Goal: Information Seeking & Learning: Learn about a topic

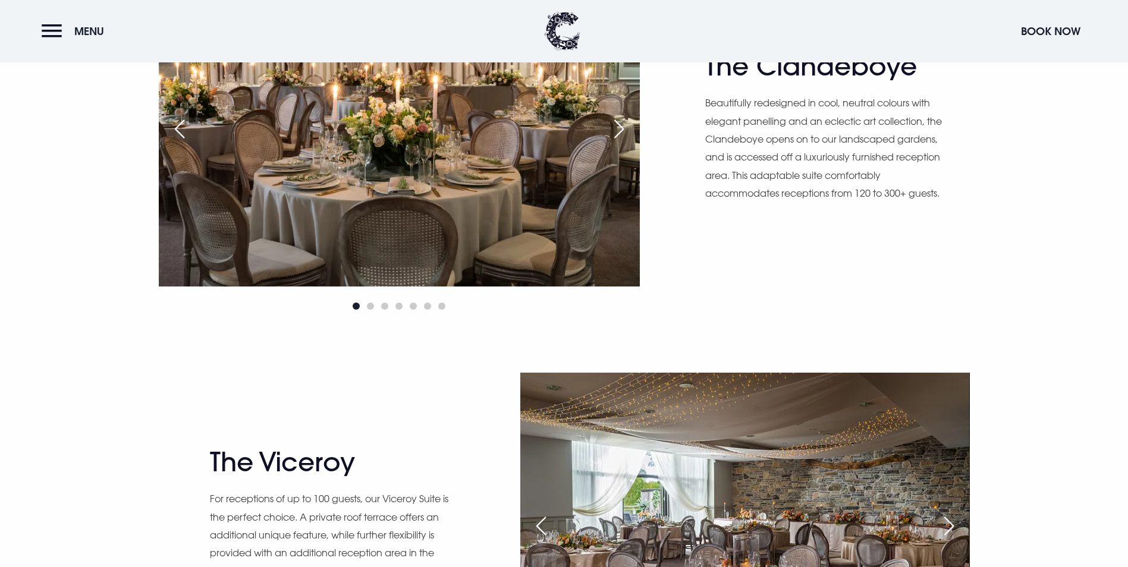
scroll to position [892, 0]
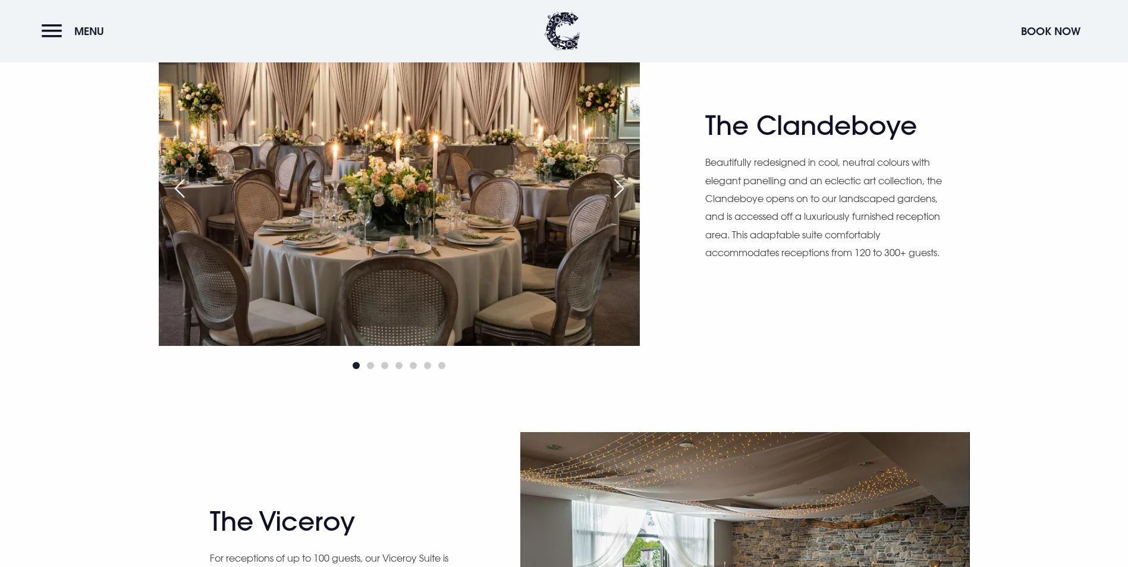
click at [623, 193] on div "Next slide" at bounding box center [619, 188] width 30 height 26
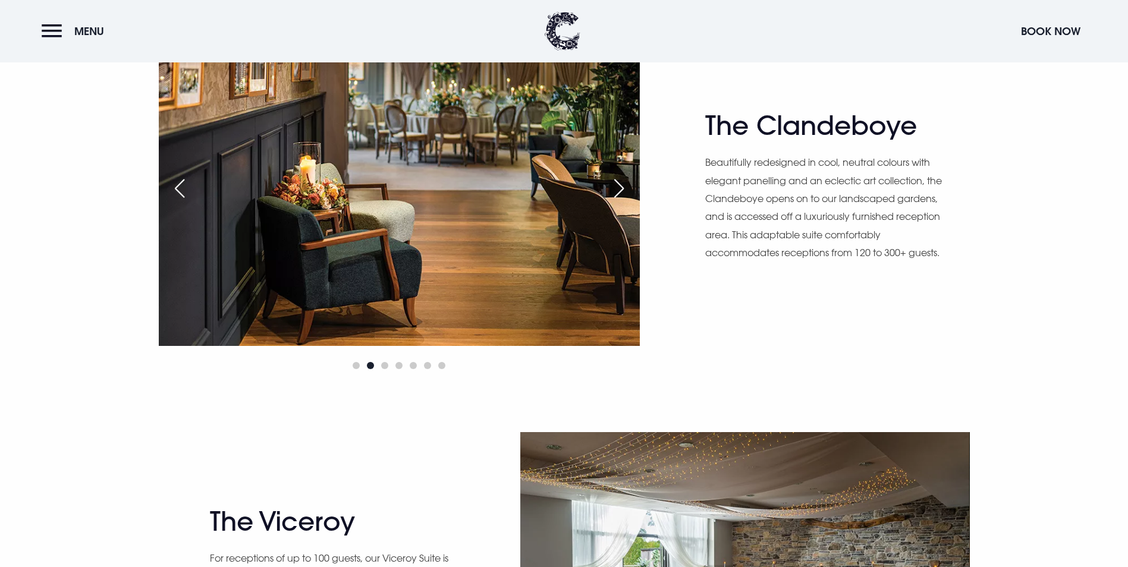
click at [623, 193] on div "Next slide" at bounding box center [619, 188] width 30 height 26
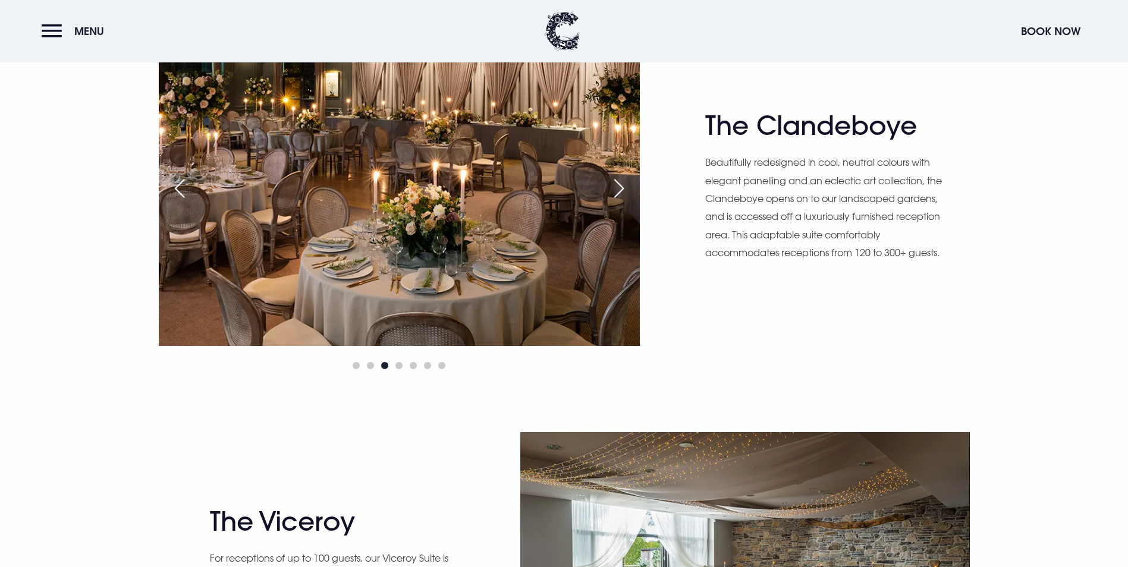
scroll to position [833, 0]
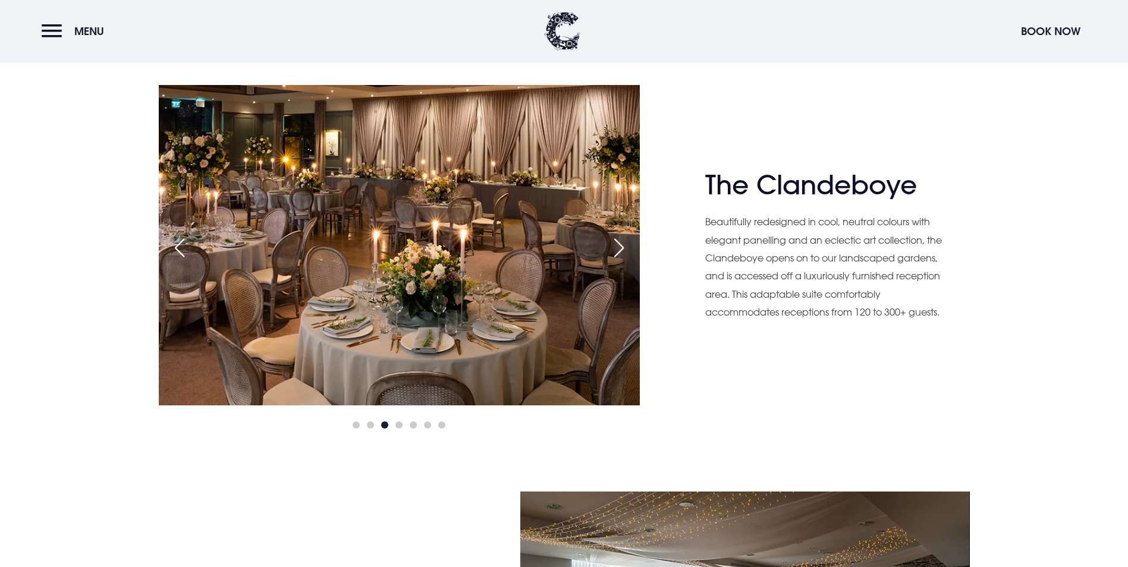
click at [617, 258] on div "Next slide" at bounding box center [619, 248] width 30 height 26
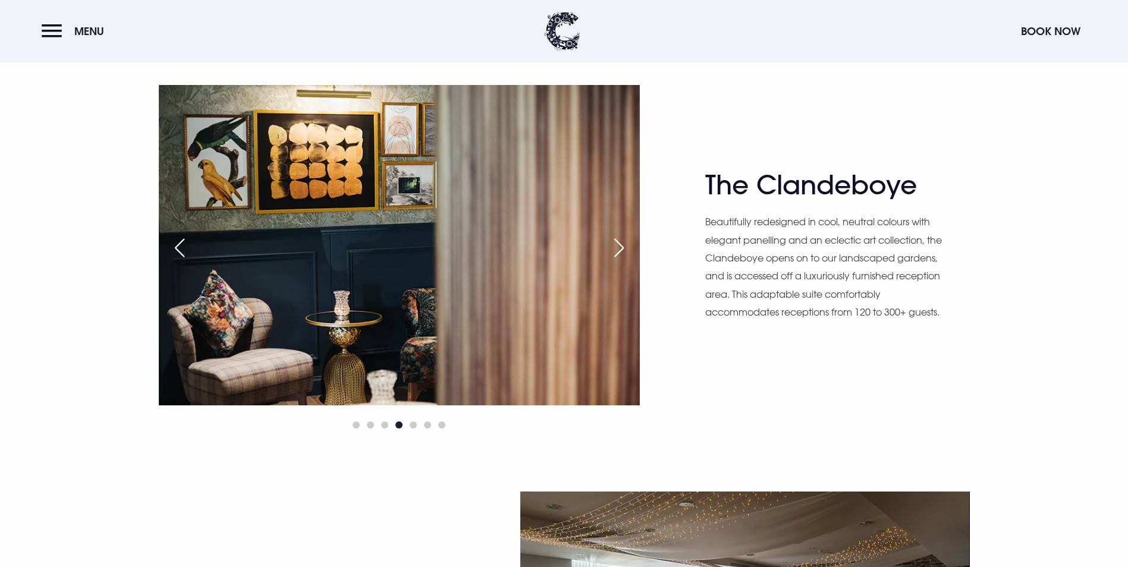
click at [180, 255] on div "Previous slide" at bounding box center [180, 248] width 30 height 26
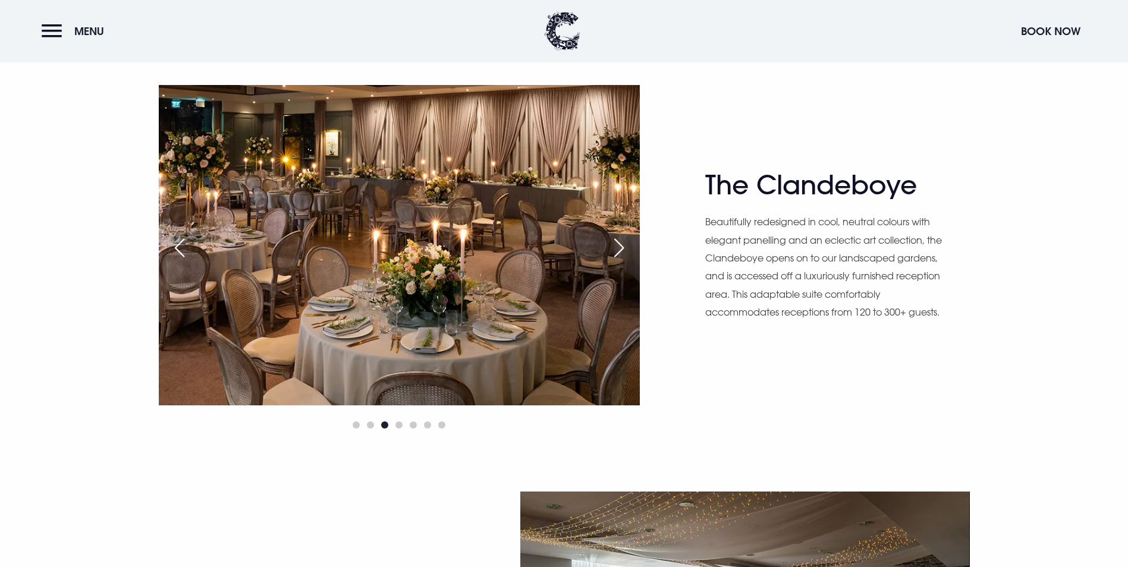
click at [180, 255] on div "Previous slide" at bounding box center [180, 248] width 30 height 26
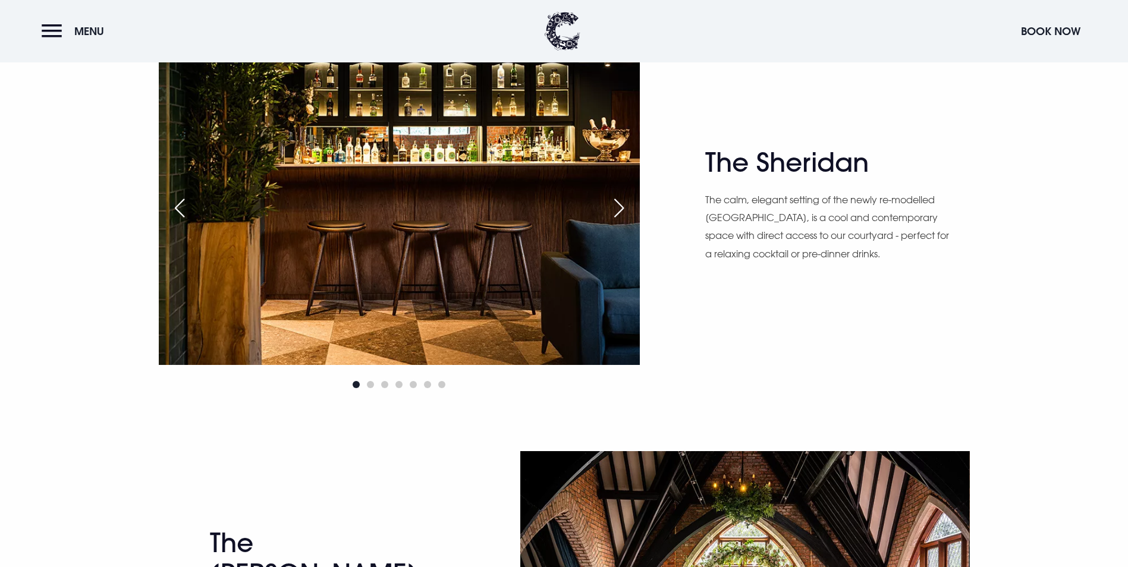
scroll to position [2022, 0]
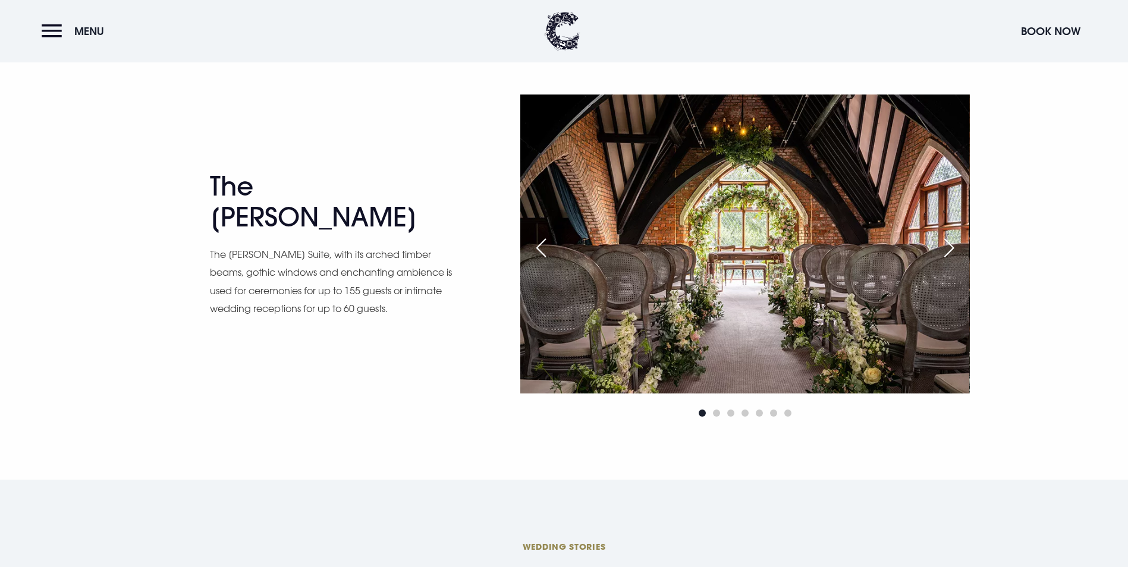
click at [541, 249] on div "Previous slide" at bounding box center [541, 248] width 30 height 26
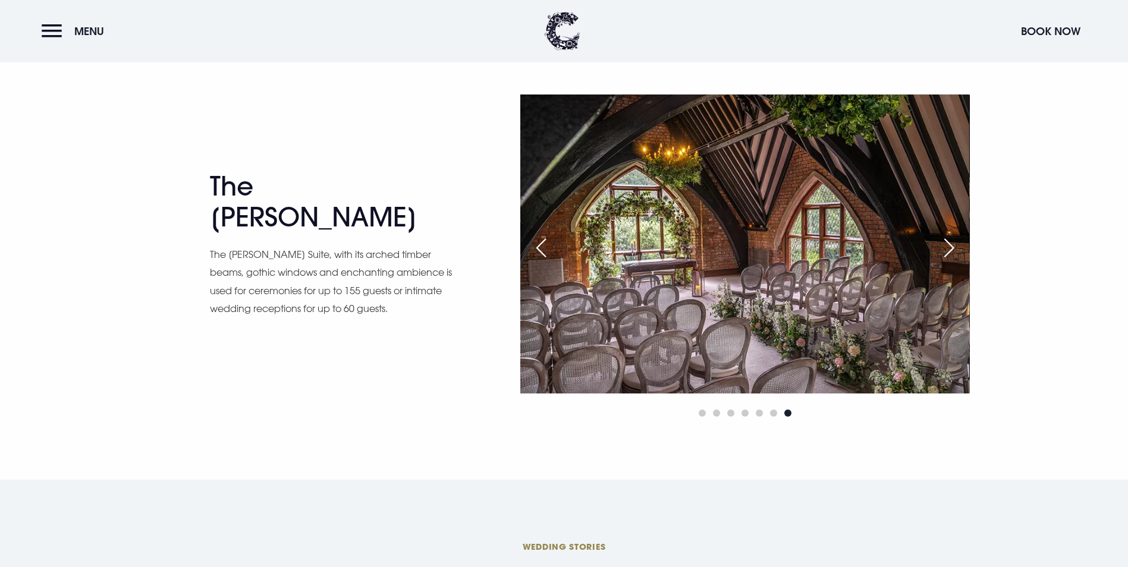
click at [543, 248] on div "Previous slide" at bounding box center [541, 248] width 30 height 26
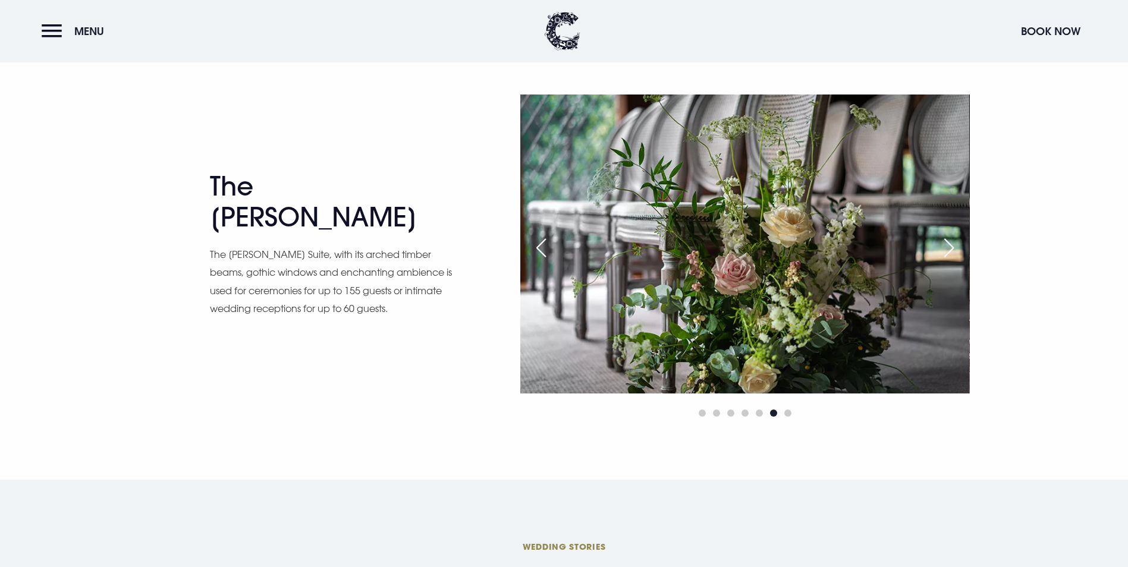
click at [543, 248] on div "Previous slide" at bounding box center [541, 248] width 30 height 26
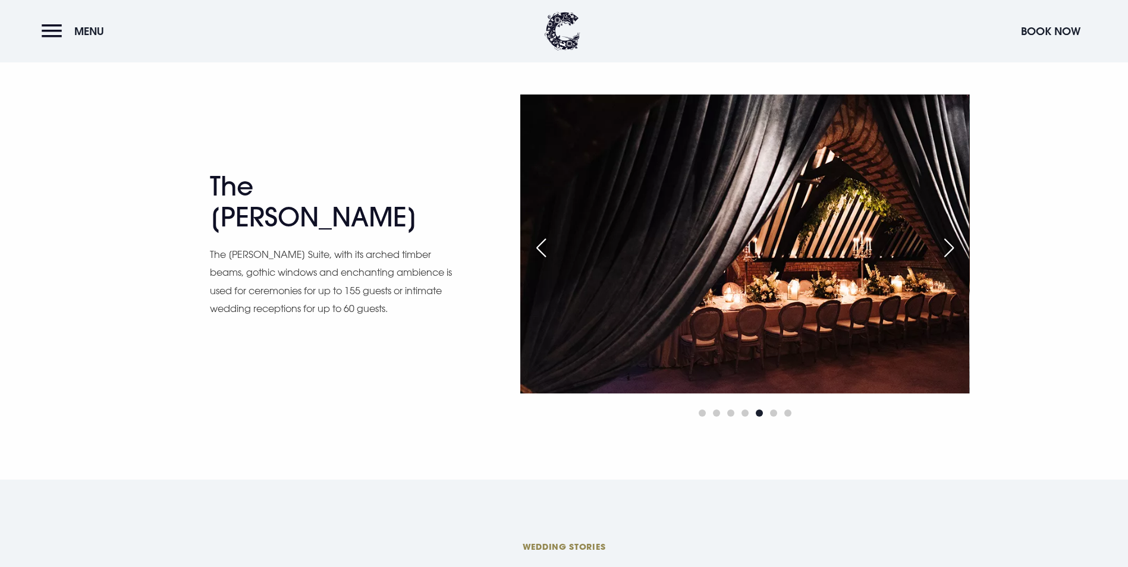
click at [543, 248] on div "Previous slide" at bounding box center [541, 248] width 30 height 26
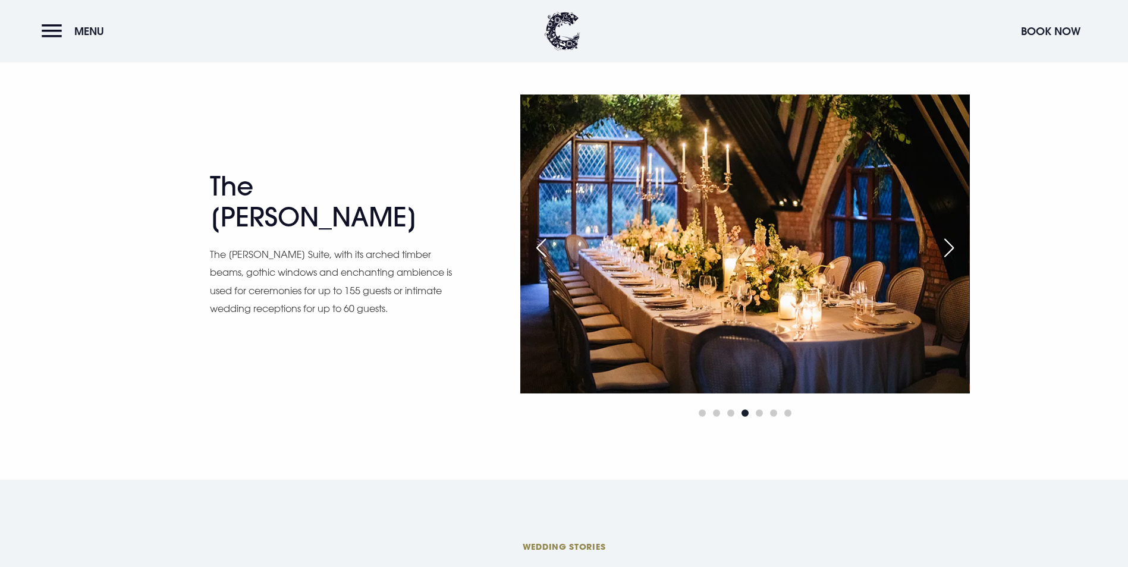
click at [543, 248] on div "Previous slide" at bounding box center [541, 248] width 30 height 26
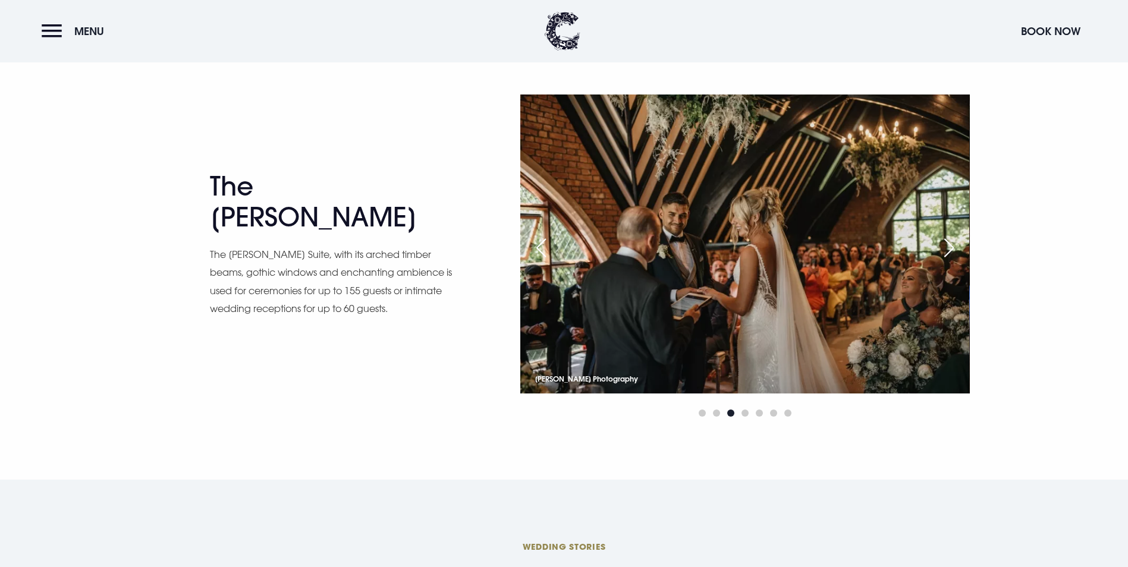
click at [543, 248] on div "Previous slide" at bounding box center [541, 248] width 30 height 26
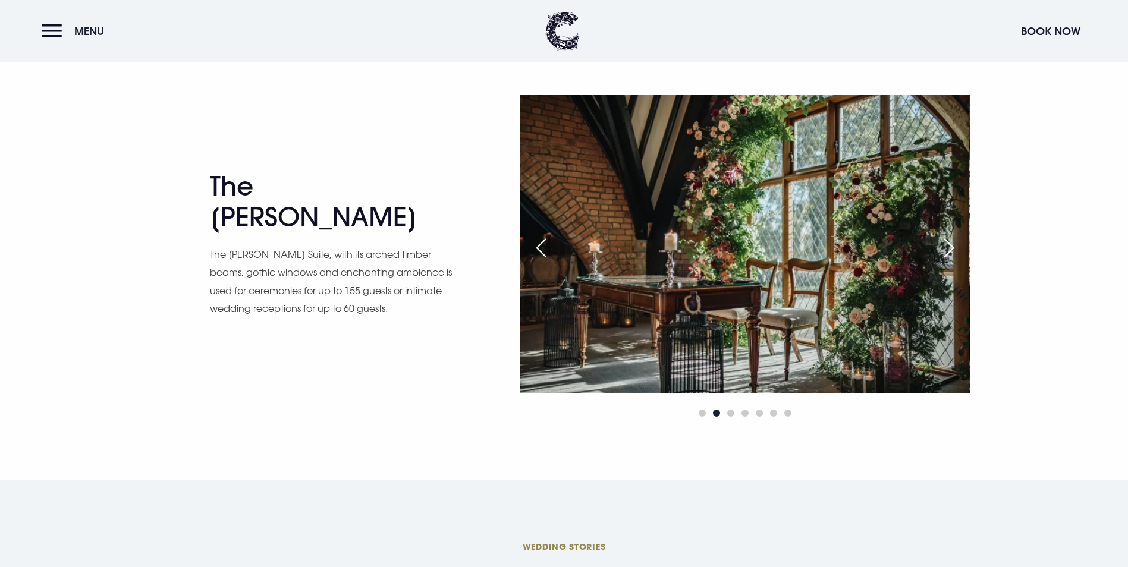
click at [543, 248] on div "Previous slide" at bounding box center [541, 248] width 30 height 26
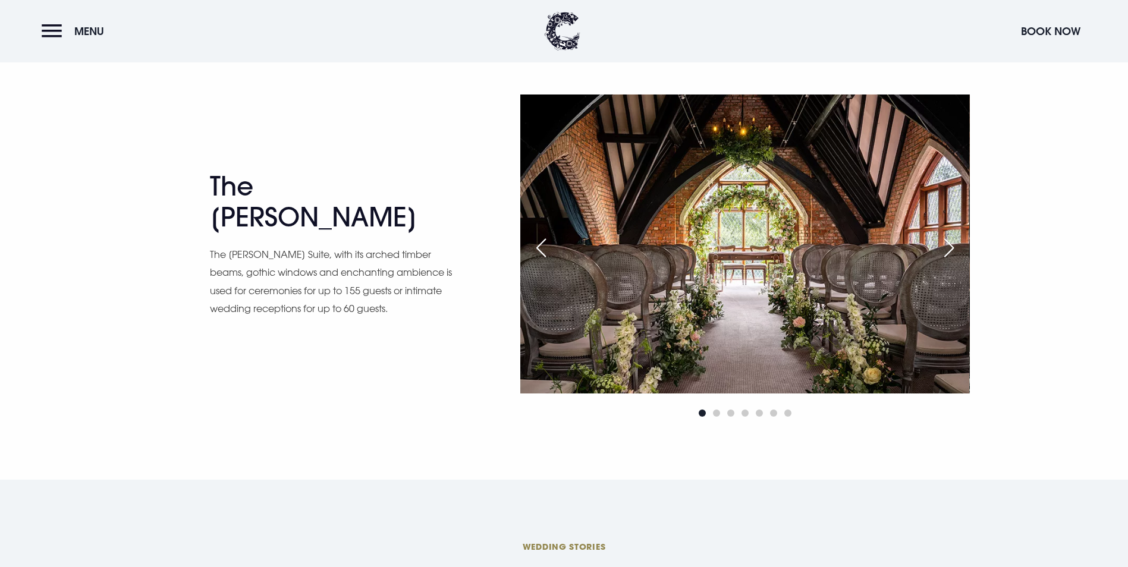
scroll to position [1665, 0]
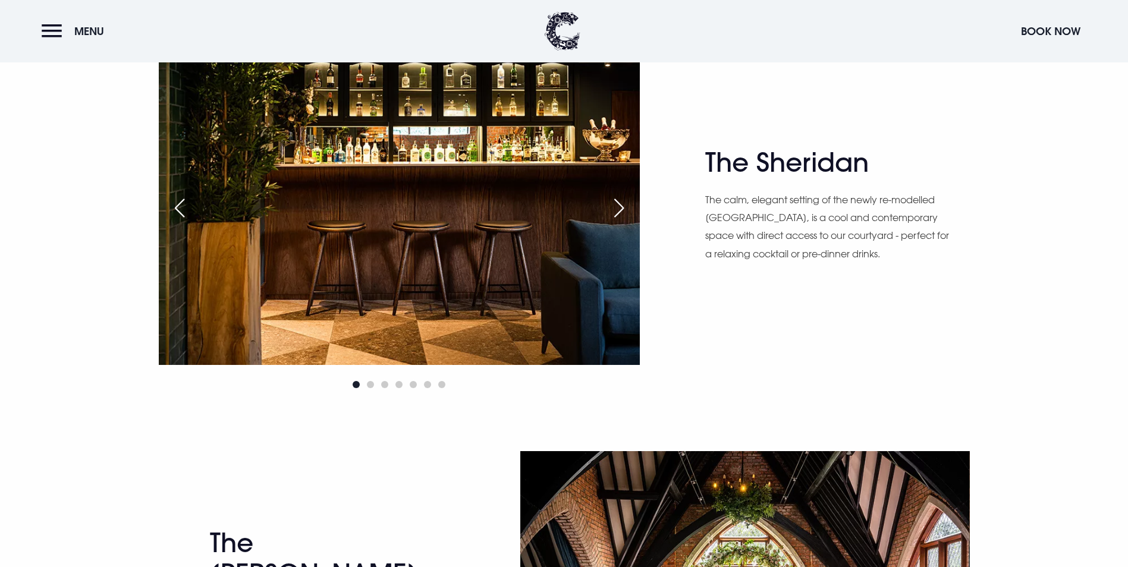
click at [628, 207] on div "Next slide" at bounding box center [619, 208] width 30 height 26
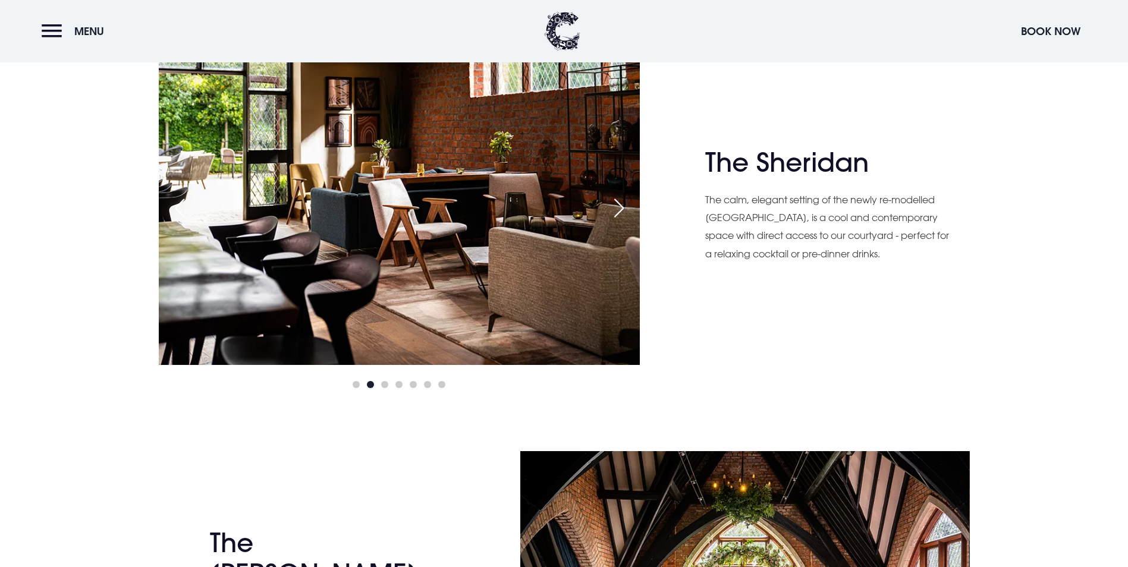
click at [628, 207] on div "Next slide" at bounding box center [619, 208] width 30 height 26
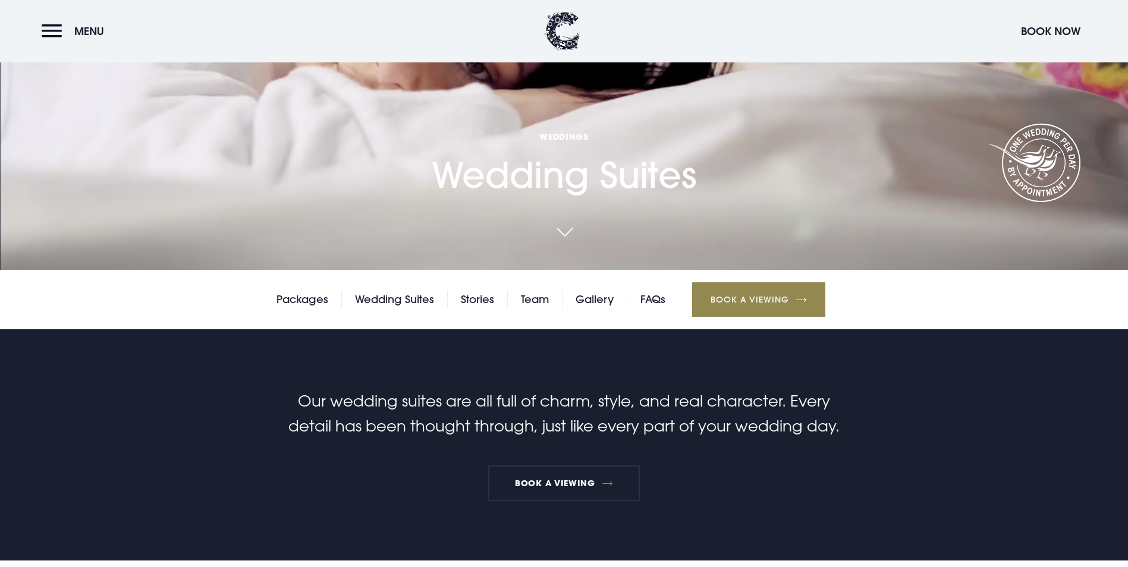
scroll to position [238, 0]
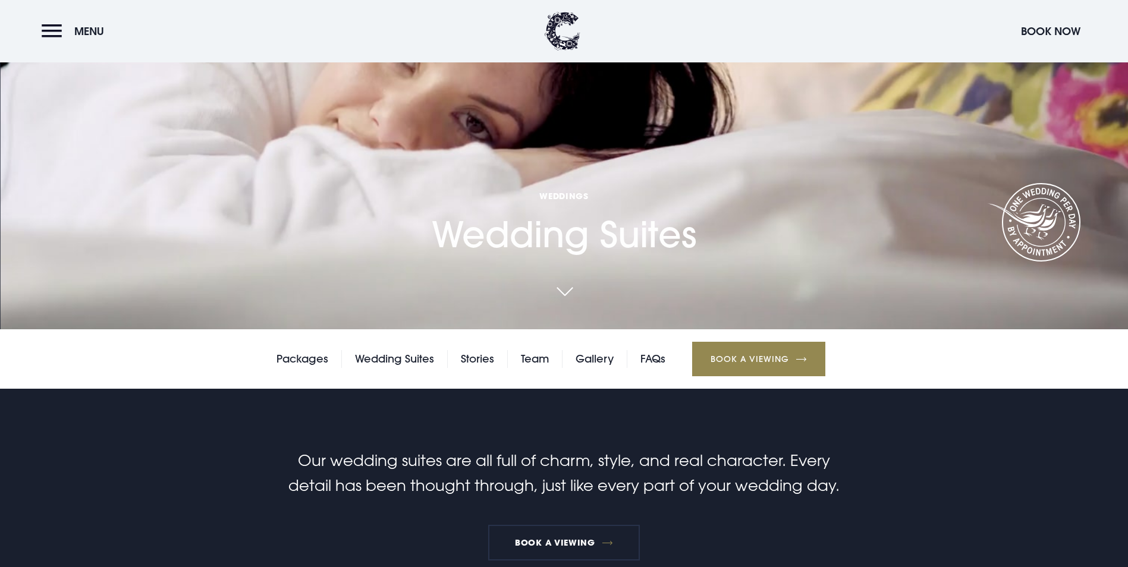
click at [574, 228] on h1 "Weddings Wedding Suites" at bounding box center [564, 222] width 265 height 65
